Goal: Navigation & Orientation: Find specific page/section

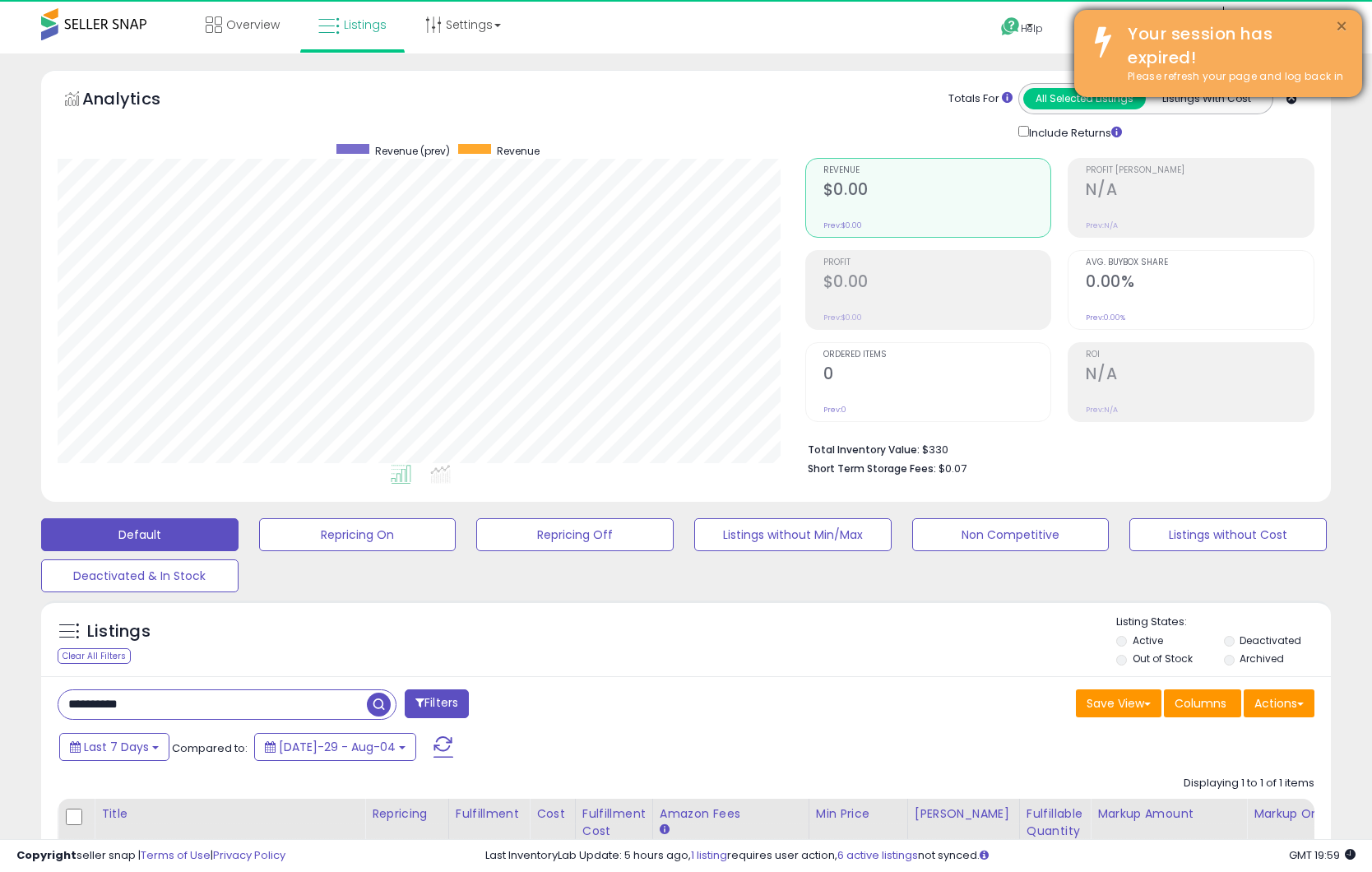
click at [1339, 26] on button "×" at bounding box center [1341, 26] width 13 height 21
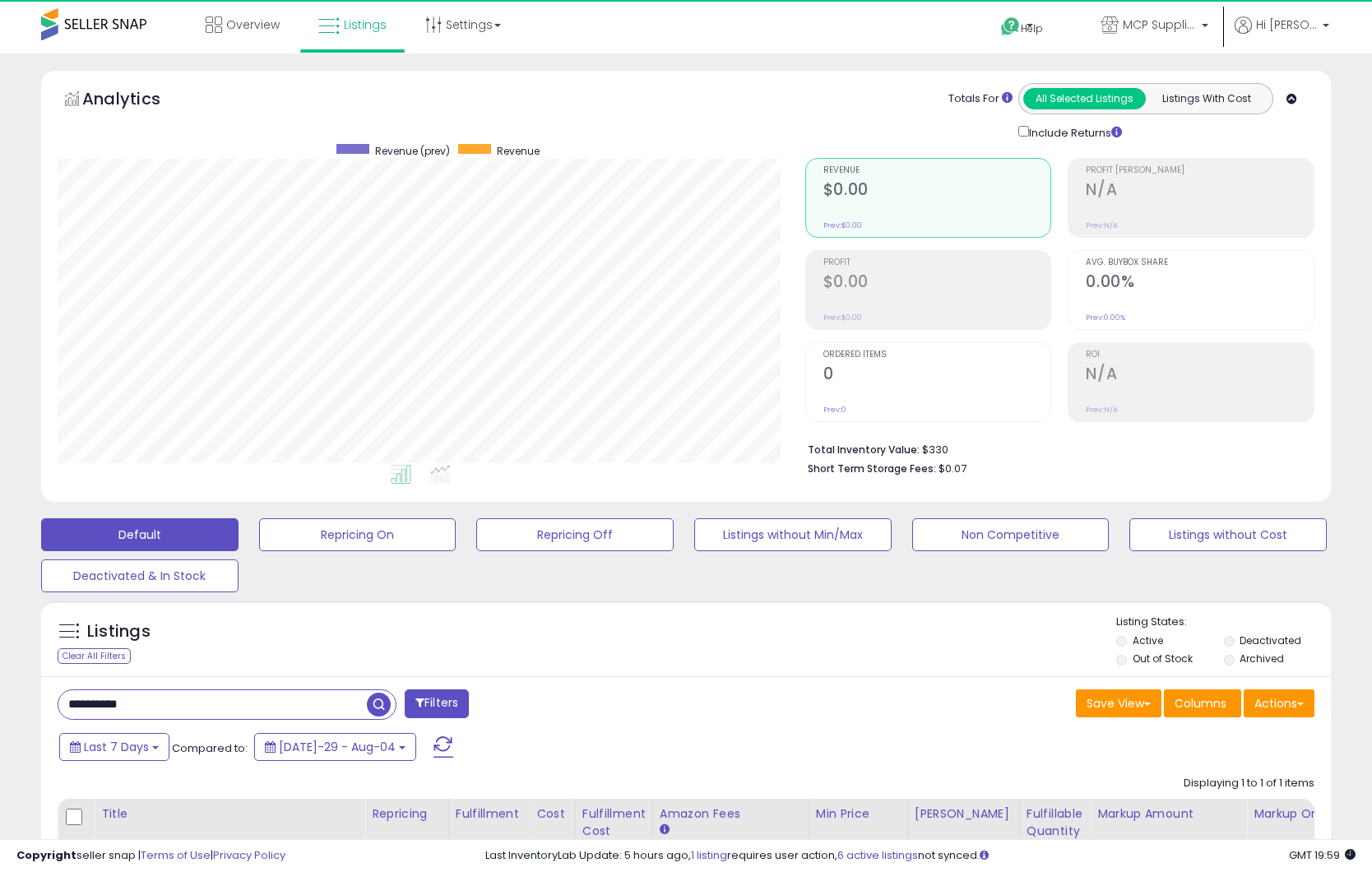
click at [130, 27] on span at bounding box center [93, 24] width 105 height 32
click at [218, 27] on icon at bounding box center [213, 25] width 16 height 16
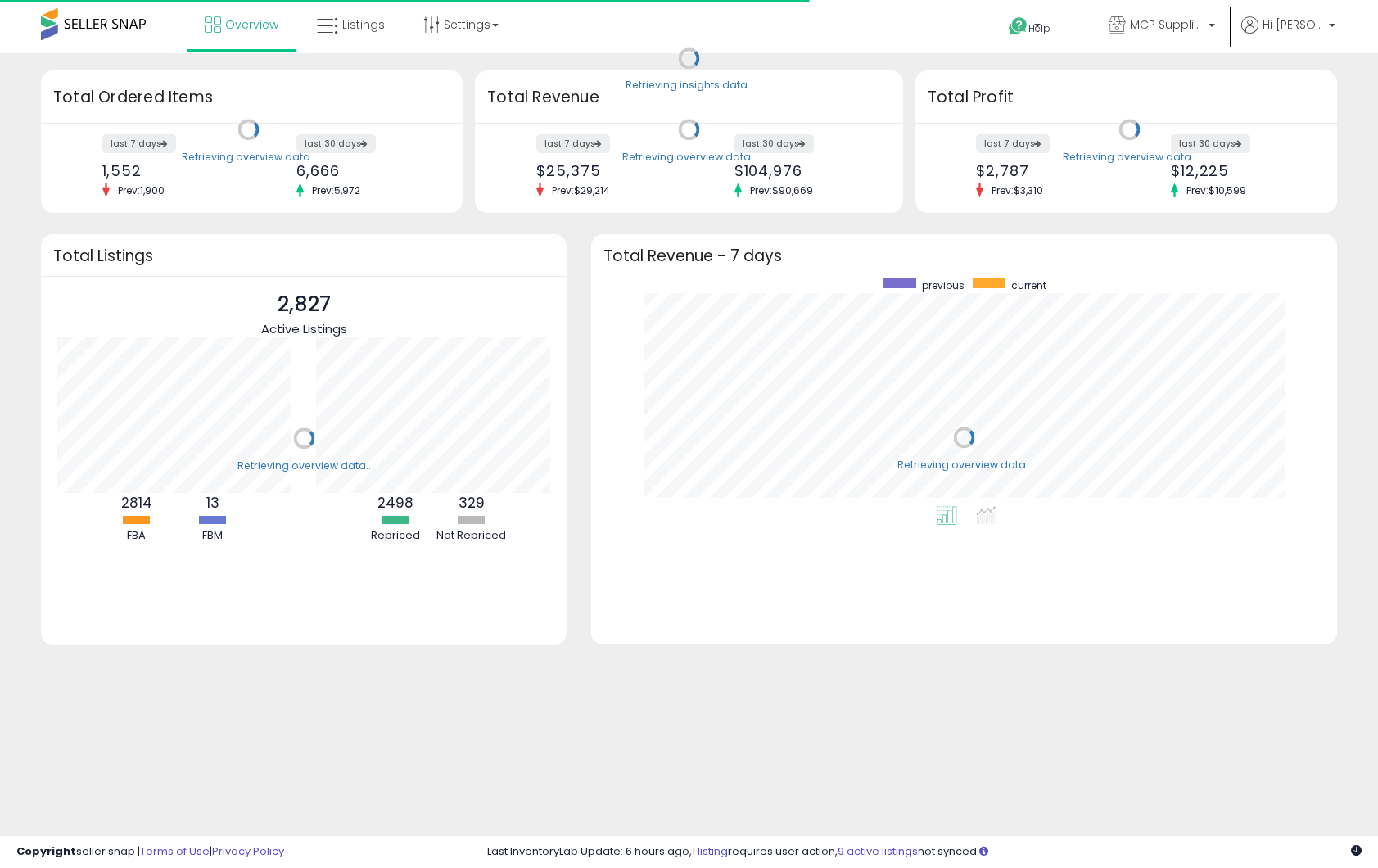
scroll to position [228, 713]
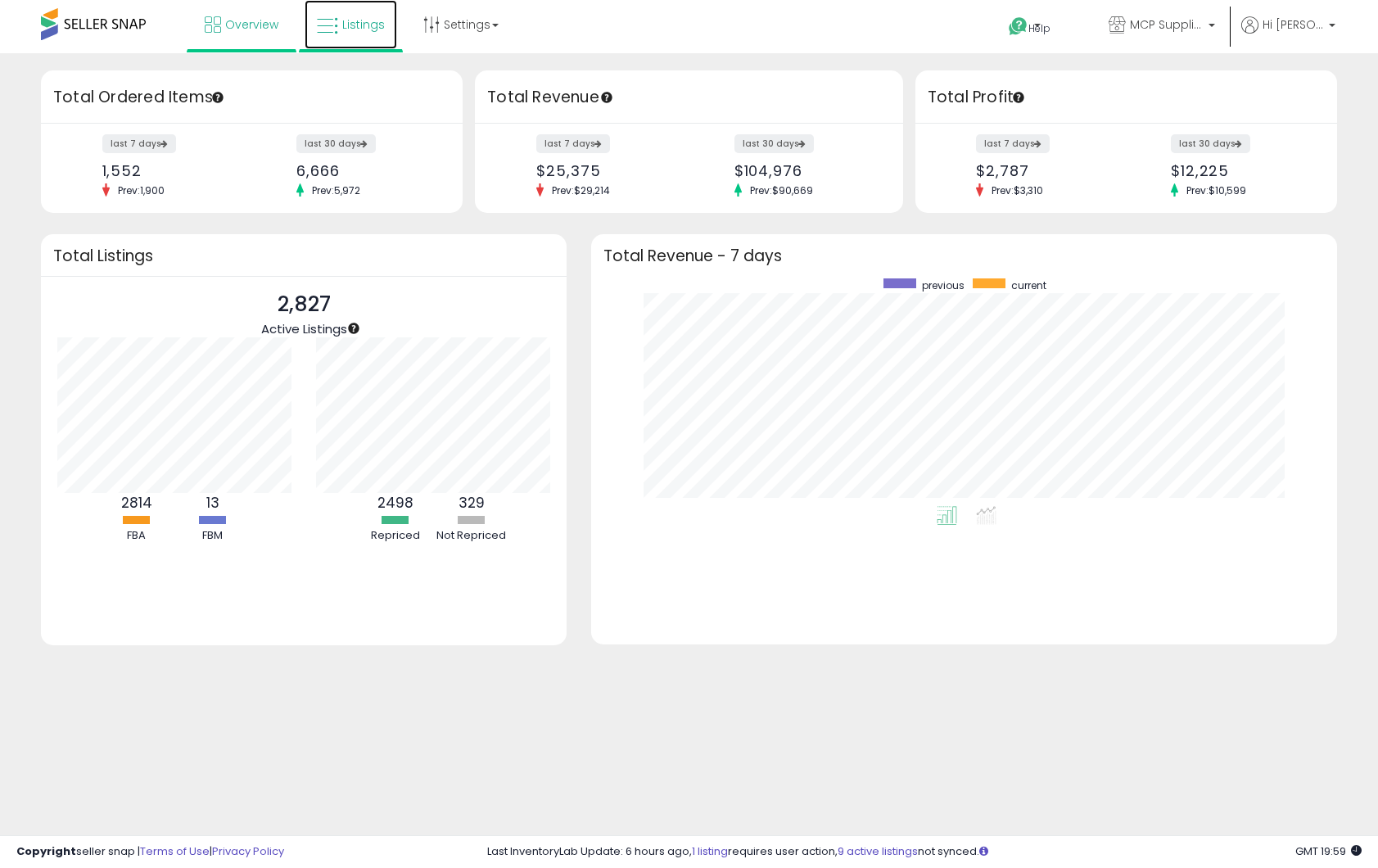
click at [364, 33] on link "Listings" at bounding box center [351, 25] width 93 height 49
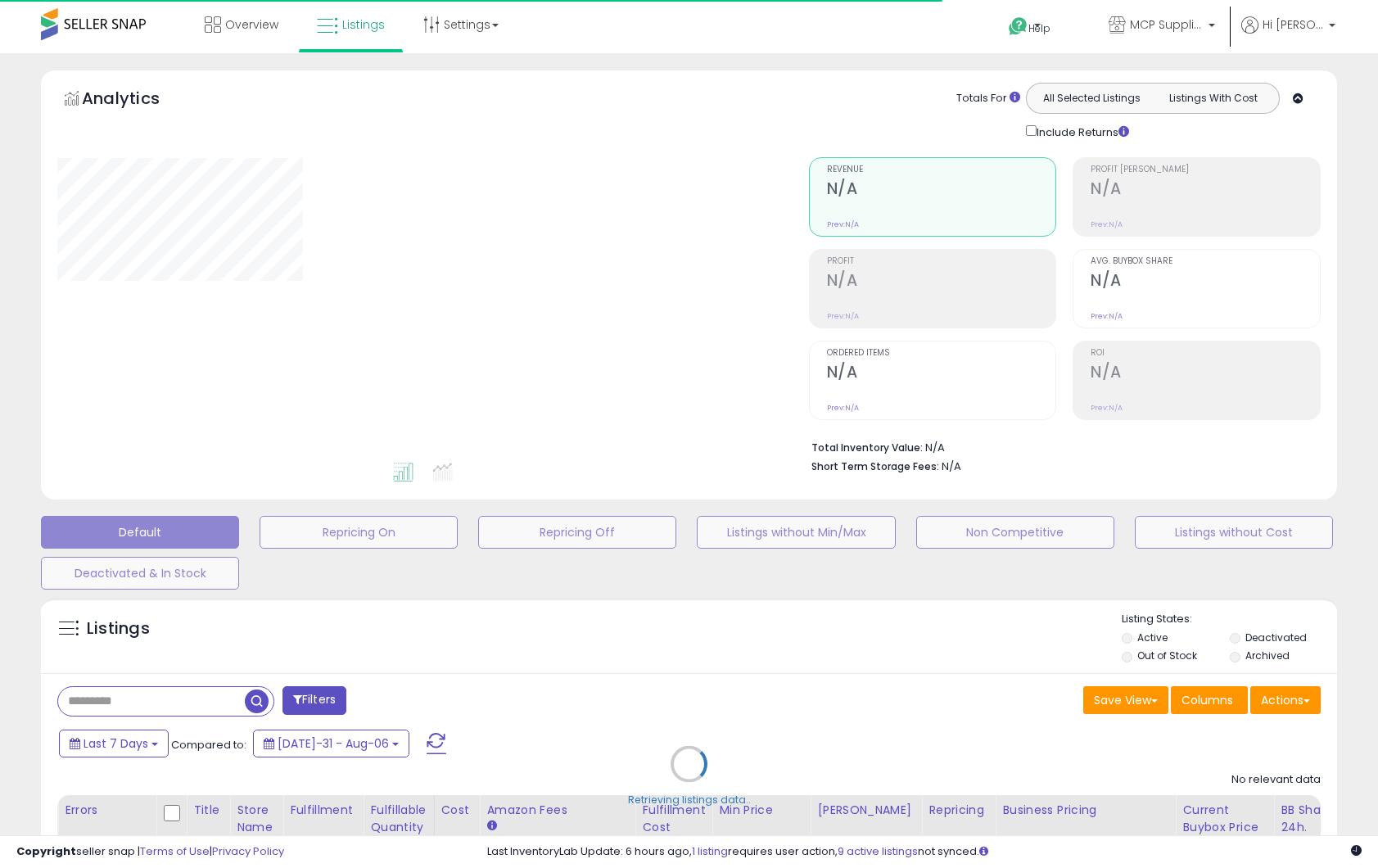
type input "**********"
